Goal: Task Accomplishment & Management: Complete application form

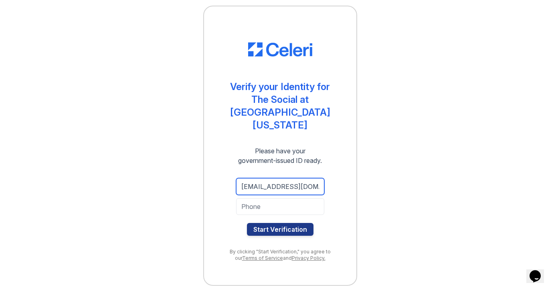
type input "maddiepalcu@gmail.com"
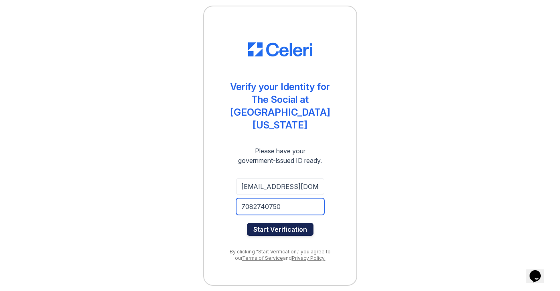
type input "7082740750"
click at [287, 227] on button "Start Verification" at bounding box center [280, 229] width 67 height 13
